Goal: Transaction & Acquisition: Download file/media

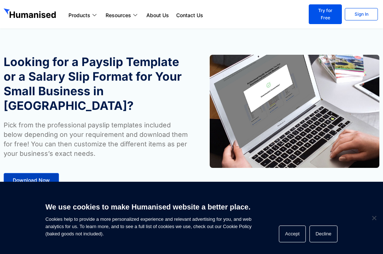
click at [31, 173] on link "Download Now" at bounding box center [31, 180] width 55 height 15
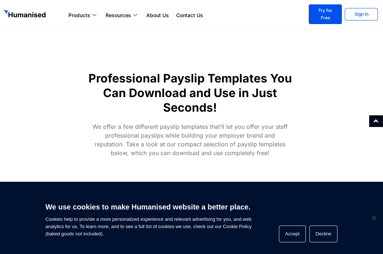
scroll to position [206, 0]
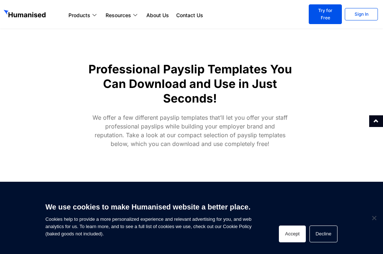
click at [294, 229] on button "Accept" at bounding box center [292, 233] width 27 height 17
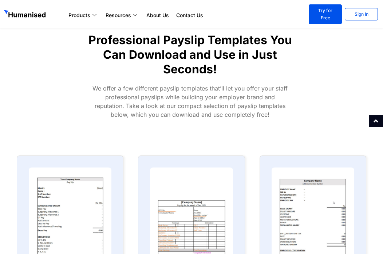
scroll to position [293, 0]
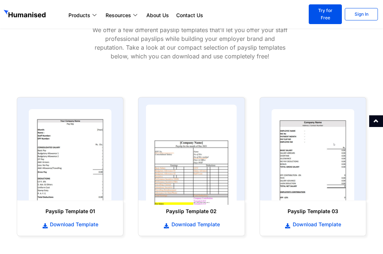
click at [206, 141] on img at bounding box center [191, 154] width 91 height 100
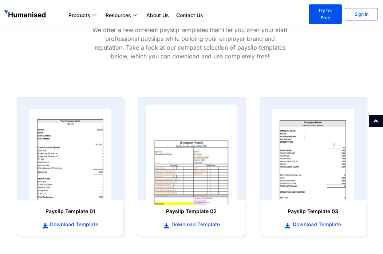
click at [206, 141] on img at bounding box center [191, 154] width 91 height 100
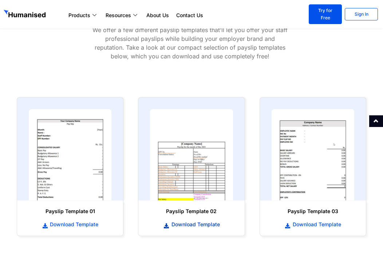
click at [190, 221] on span "Download Template" at bounding box center [195, 224] width 50 height 7
click at [89, 221] on span "Download Template" at bounding box center [73, 224] width 50 height 7
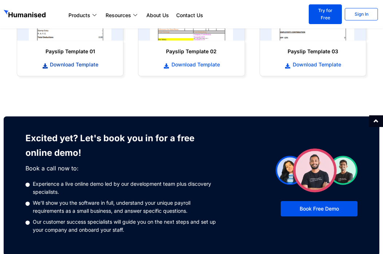
scroll to position [453, 0]
